Goal: Find contact information: Find contact information

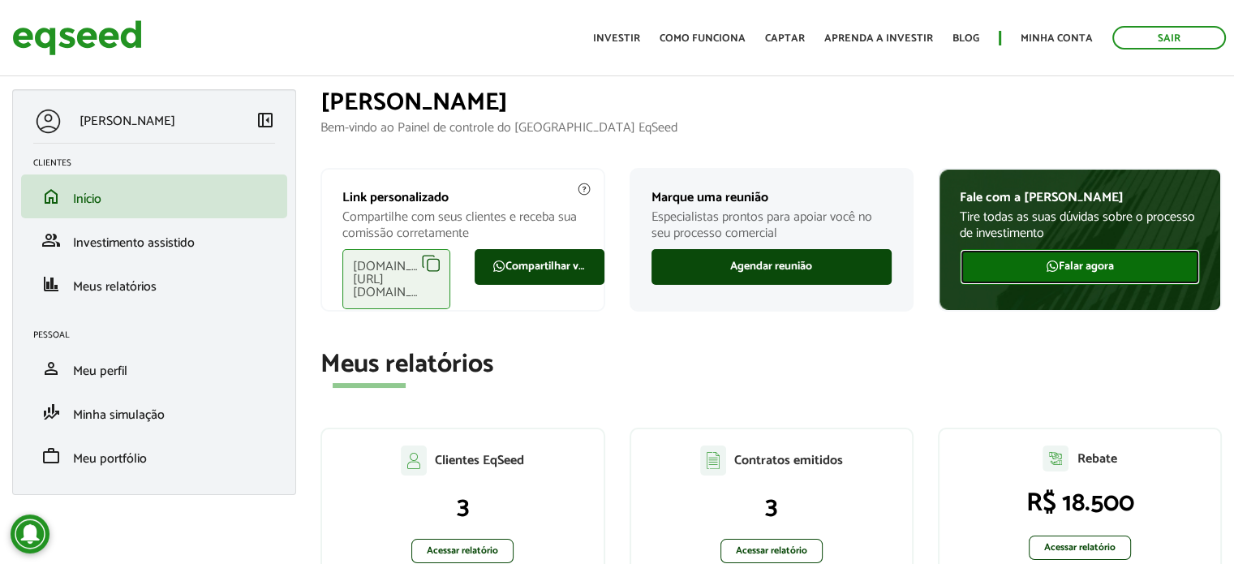
click at [1094, 273] on link "Falar agora" at bounding box center [1080, 267] width 240 height 36
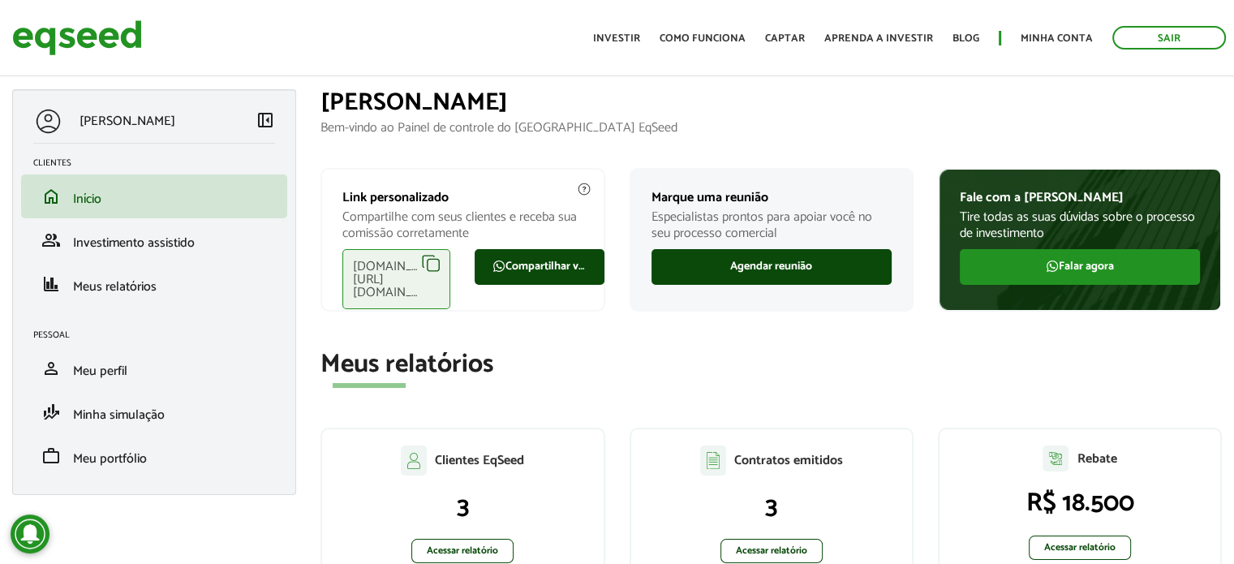
click at [1009, 359] on h2 "Meus relatórios" at bounding box center [771, 365] width 901 height 28
drag, startPoint x: 977, startPoint y: 350, endPoint x: 968, endPoint y: 217, distance: 133.4
click at [73, 41] on img at bounding box center [77, 37] width 130 height 43
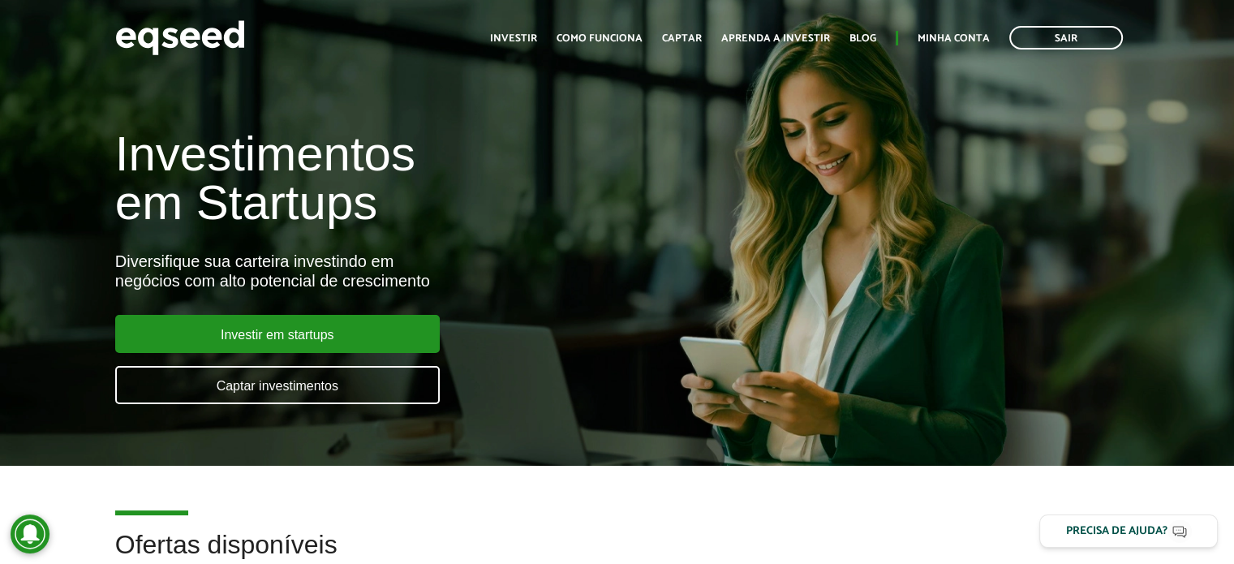
click at [975, 491] on article "Ofertas disponíveis" at bounding box center [617, 549] width 1234 height 166
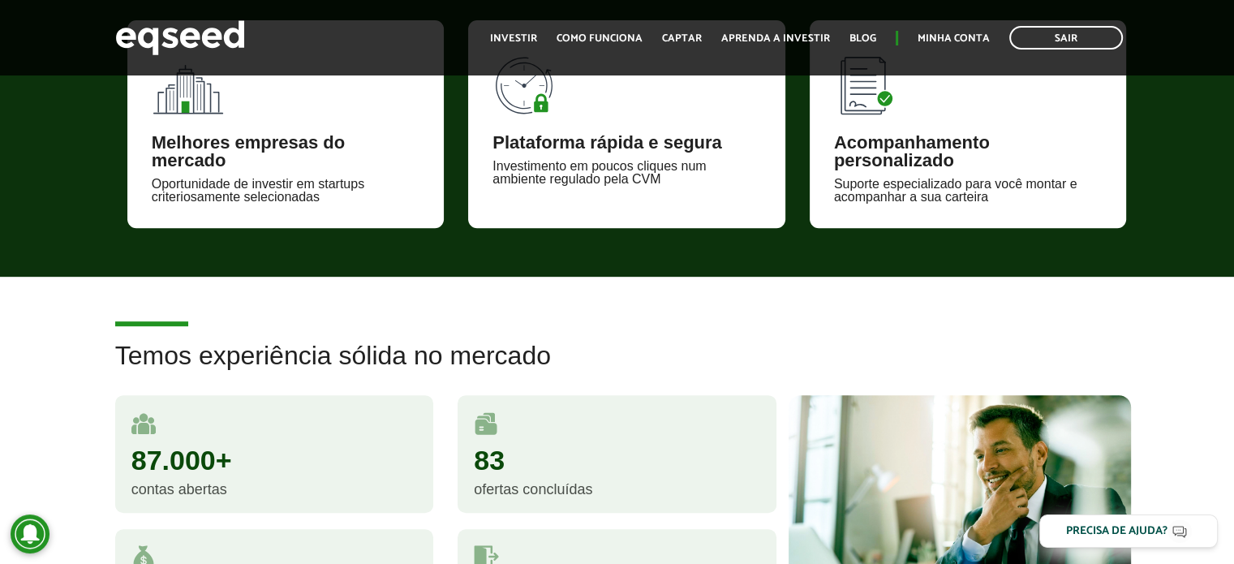
scroll to position [730, 0]
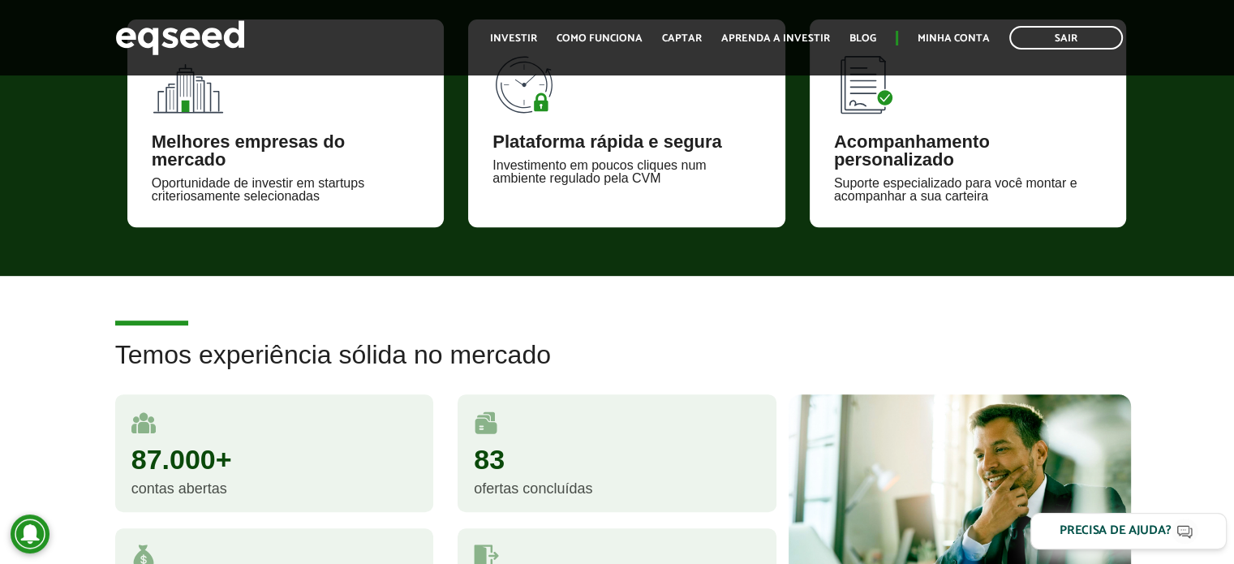
click at [1156, 519] on button "Precisa de ajuda?" at bounding box center [1129, 531] width 196 height 37
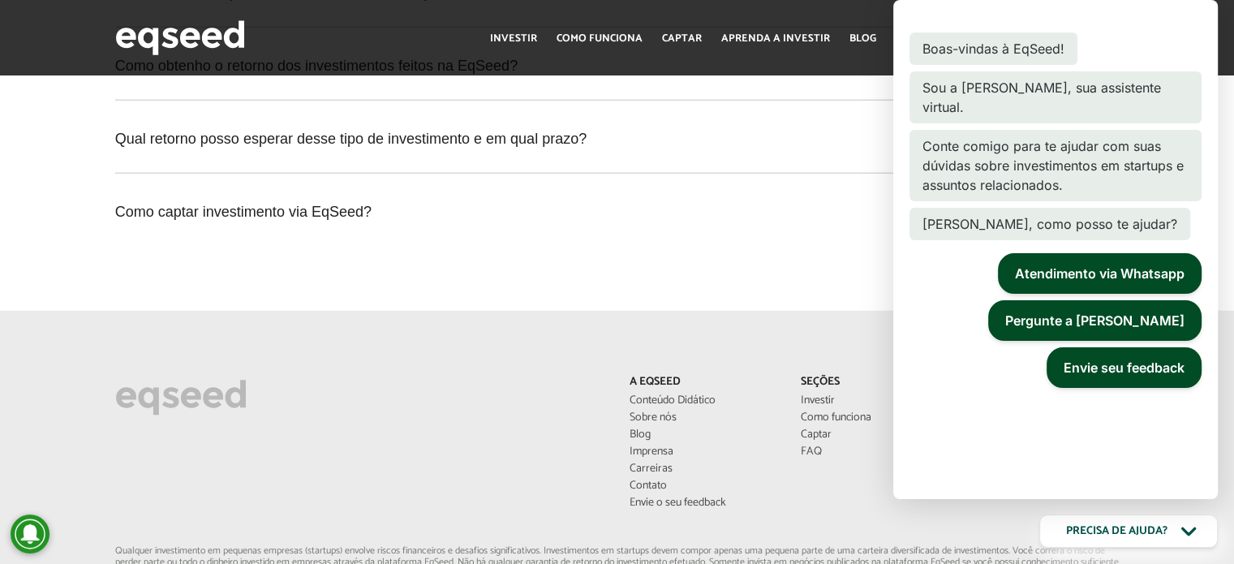
scroll to position [4269, 0]
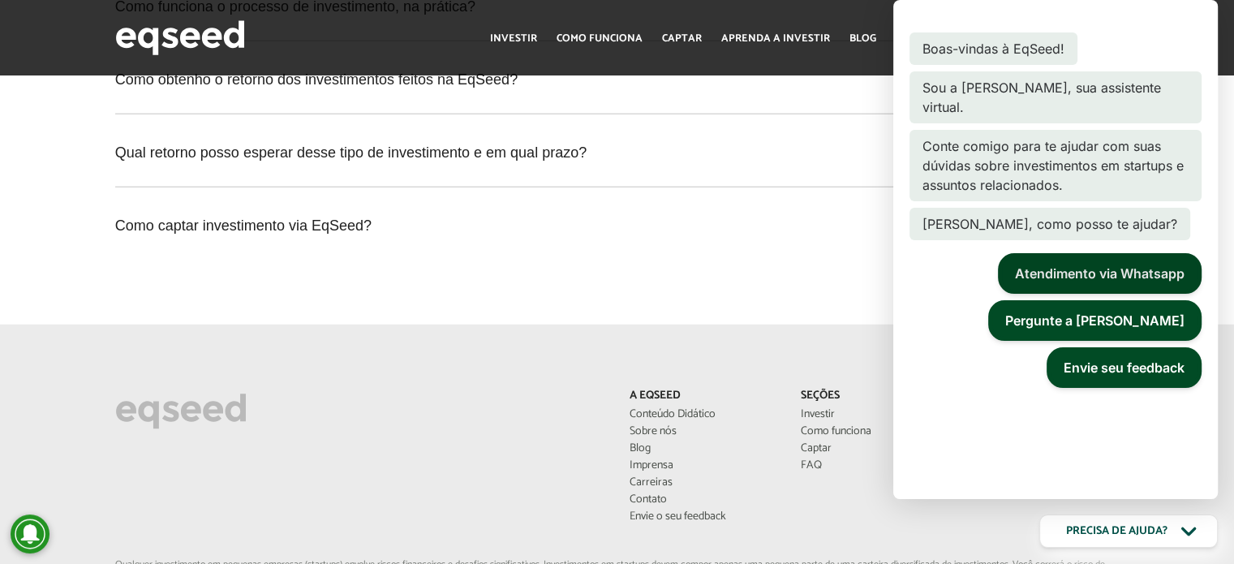
click at [1114, 253] on button "Atendimento via Whatsapp" at bounding box center [1100, 273] width 204 height 41
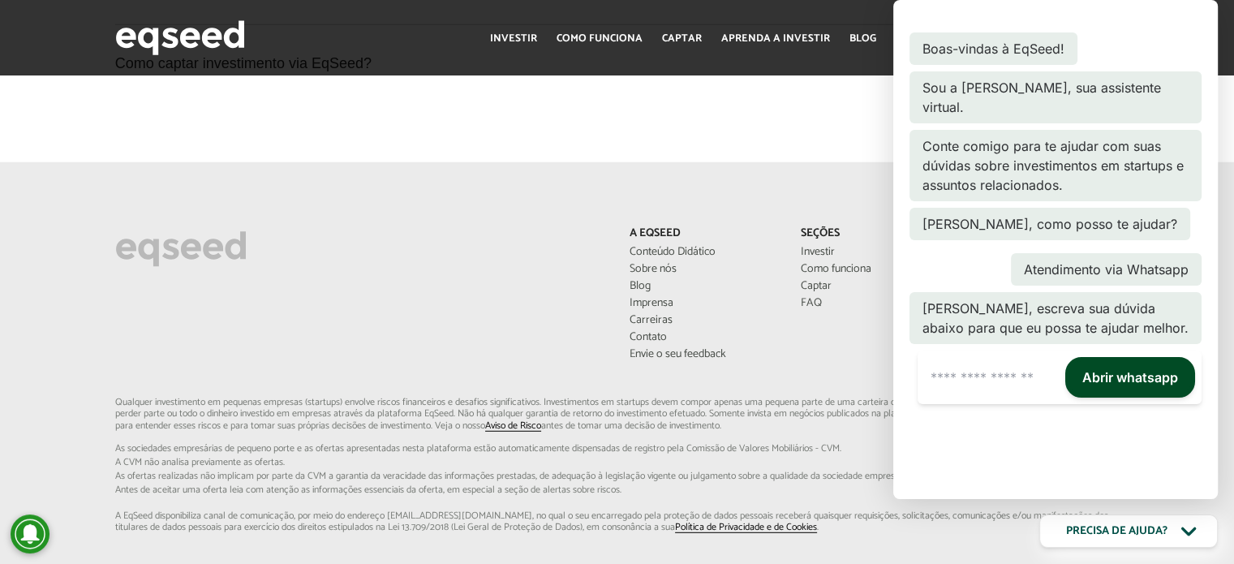
scroll to position [15, 0]
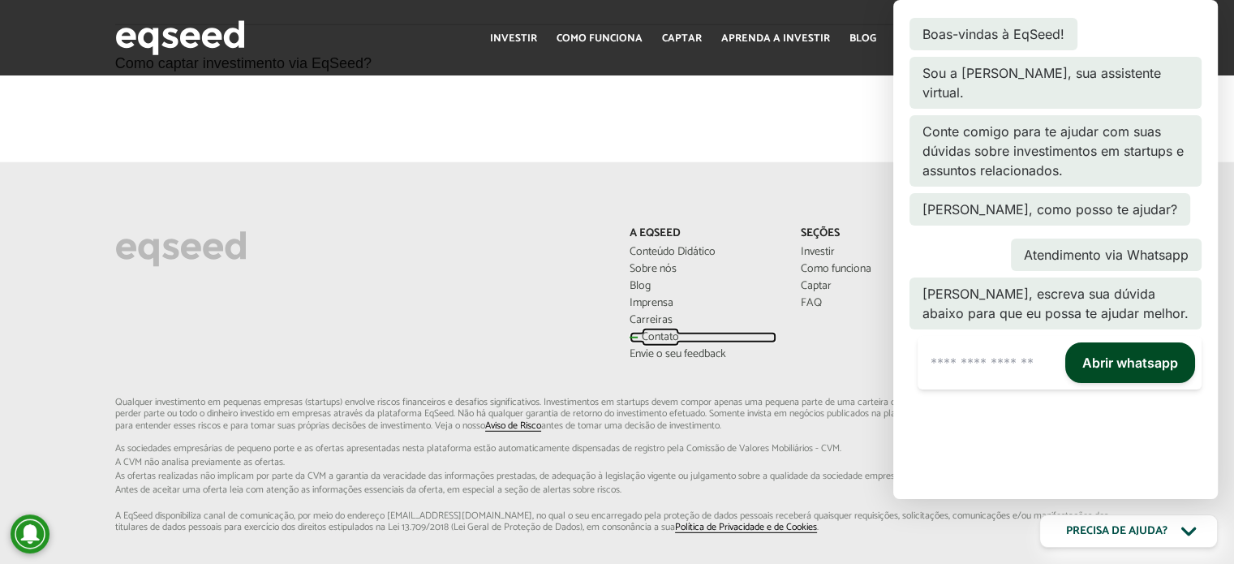
click at [649, 332] on link "Contato" at bounding box center [703, 337] width 147 height 11
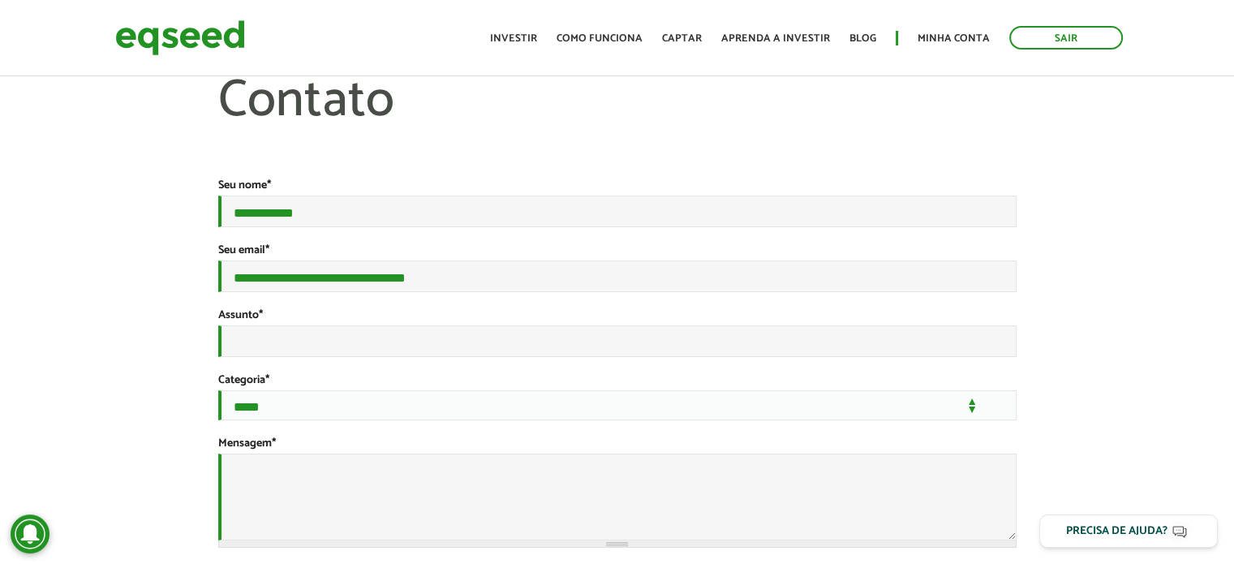
drag, startPoint x: 1072, startPoint y: 248, endPoint x: 994, endPoint y: 266, distance: 79.9
click at [1072, 248] on div "**********" at bounding box center [617, 427] width 1234 height 708
click at [1018, 165] on div "**********" at bounding box center [617, 427] width 823 height 708
click at [1091, 296] on div "**********" at bounding box center [617, 427] width 1234 height 708
drag, startPoint x: 188, startPoint y: 35, endPoint x: 198, endPoint y: 38, distance: 10.3
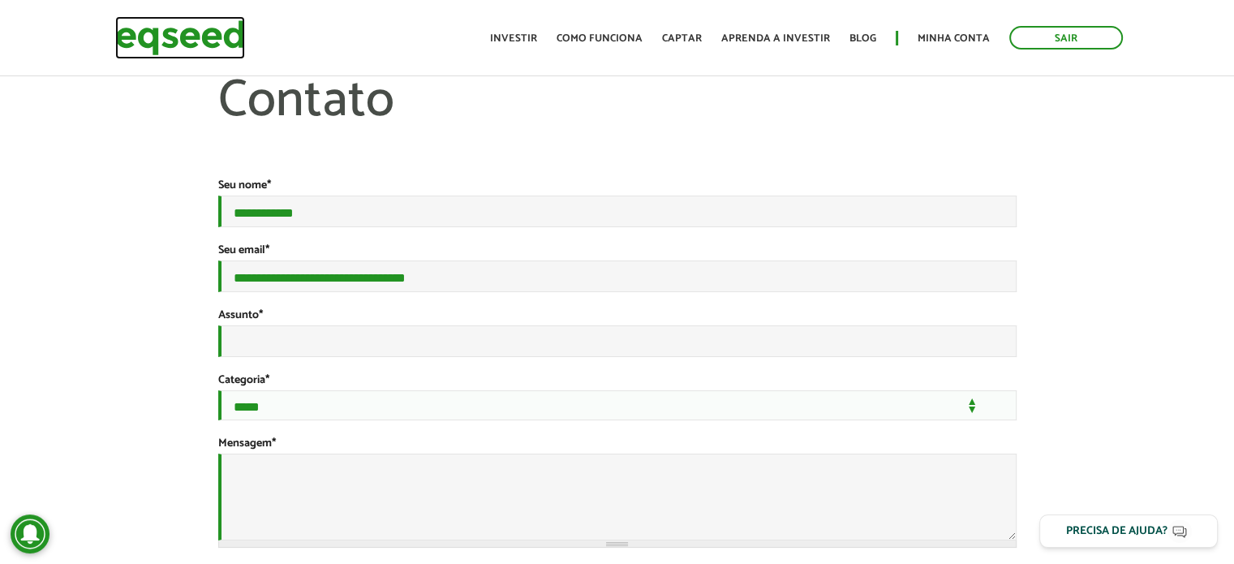
click at [188, 35] on img at bounding box center [180, 37] width 130 height 43
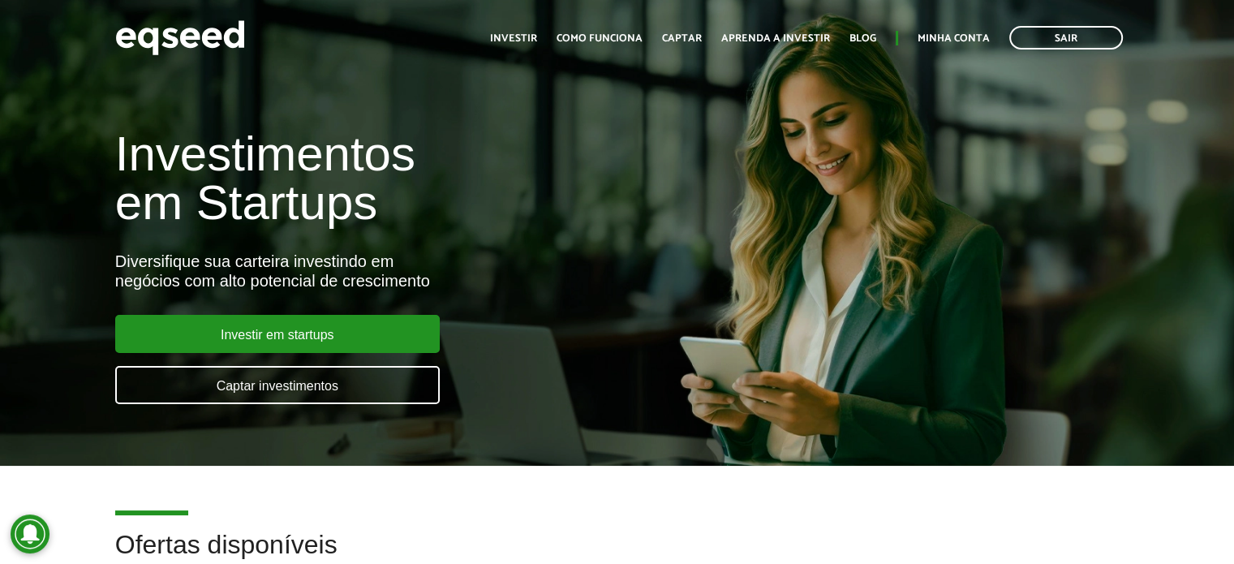
click at [1020, 515] on article "Ofertas disponíveis" at bounding box center [617, 549] width 1234 height 166
